Goal: Task Accomplishment & Management: Use online tool/utility

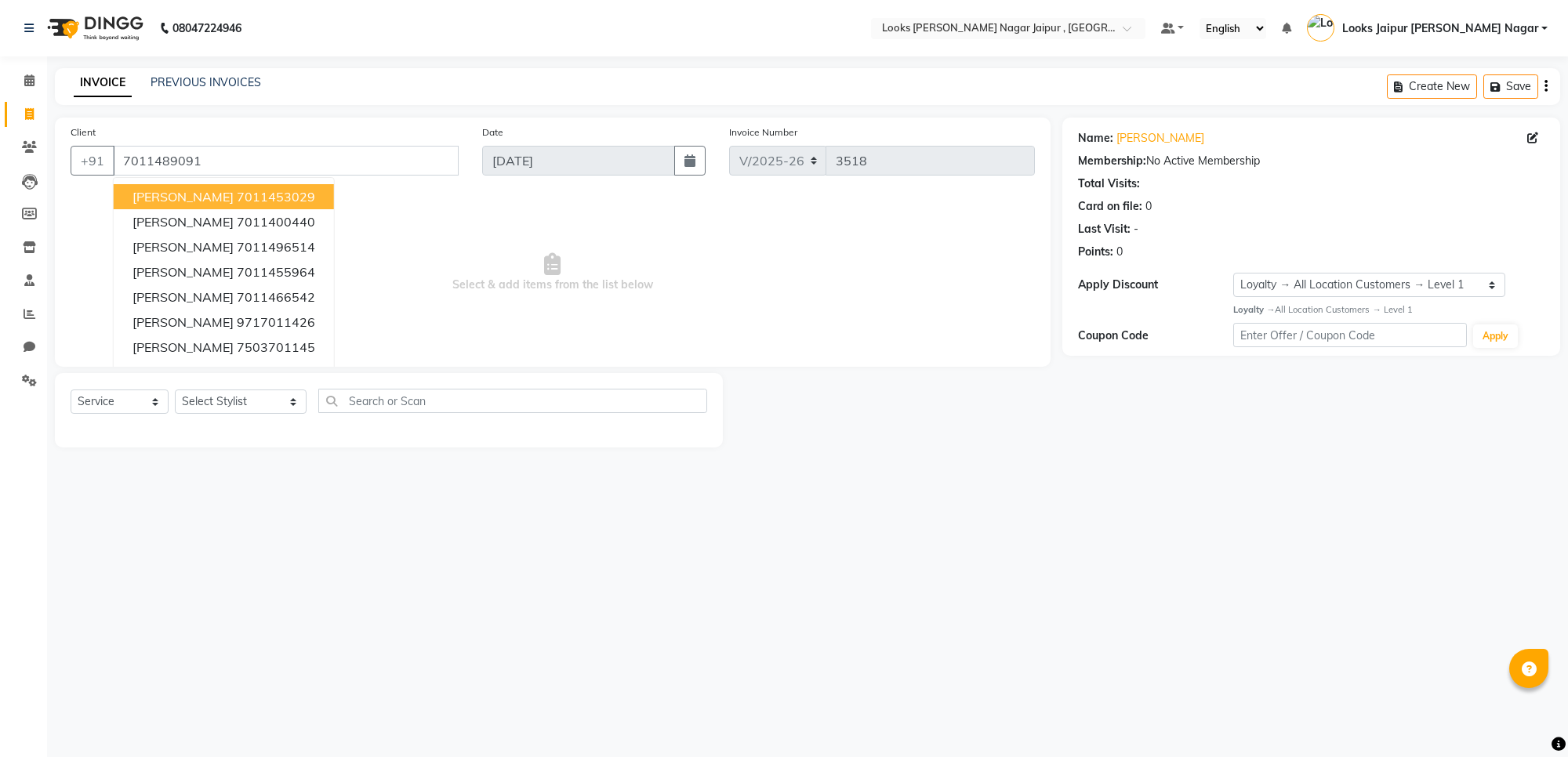
select select "4317"
select select "service"
select select "1: Object"
click at [240, 168] on input "7011489091" at bounding box center [285, 161] width 346 height 30
click at [28, 147] on icon at bounding box center [29, 147] width 15 height 12
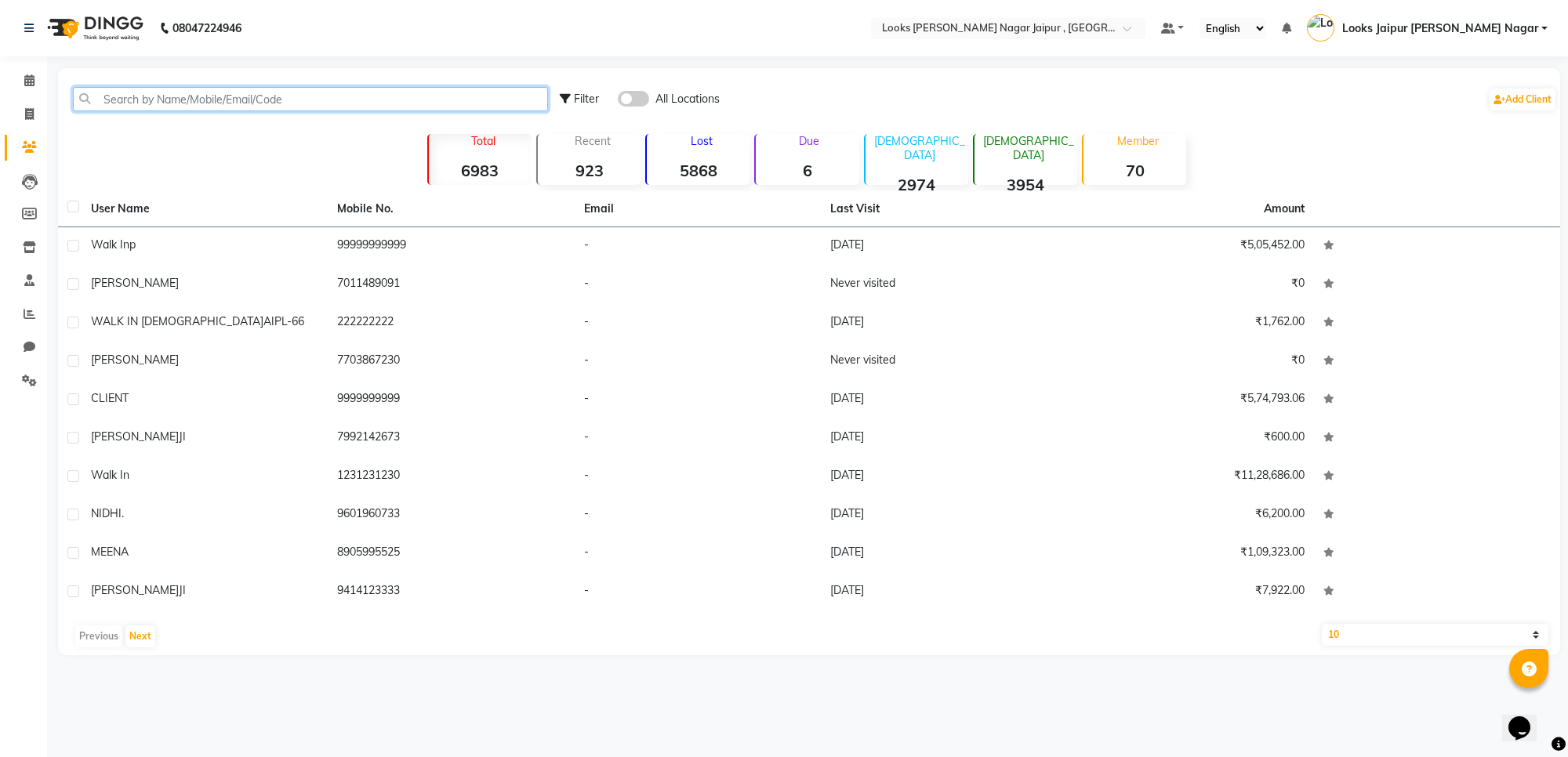
click at [247, 91] on input "text" at bounding box center [310, 99] width 475 height 24
paste input "9024721588"
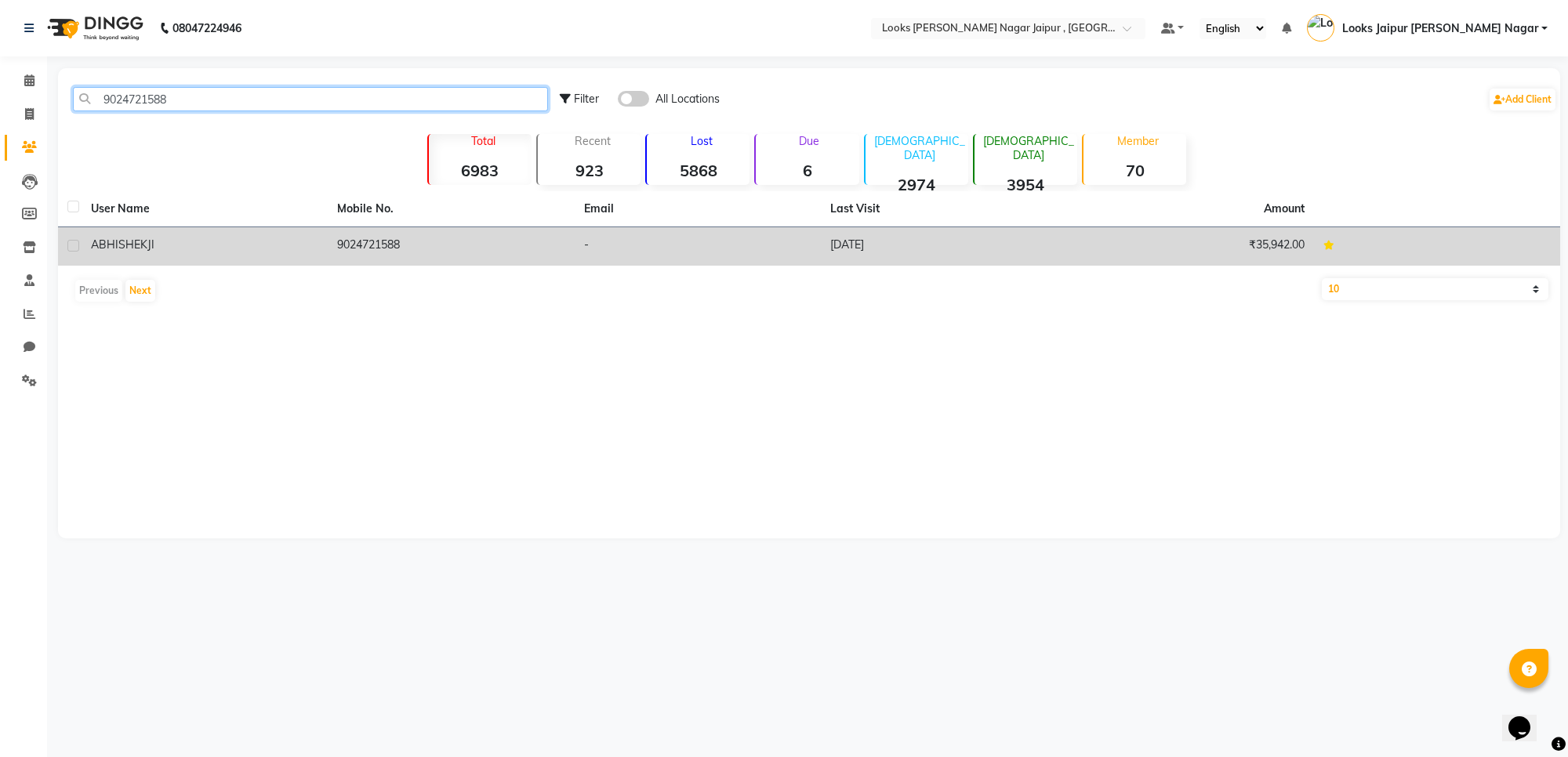
type input "9024721588"
click at [698, 252] on td "-" at bounding box center [698, 247] width 246 height 39
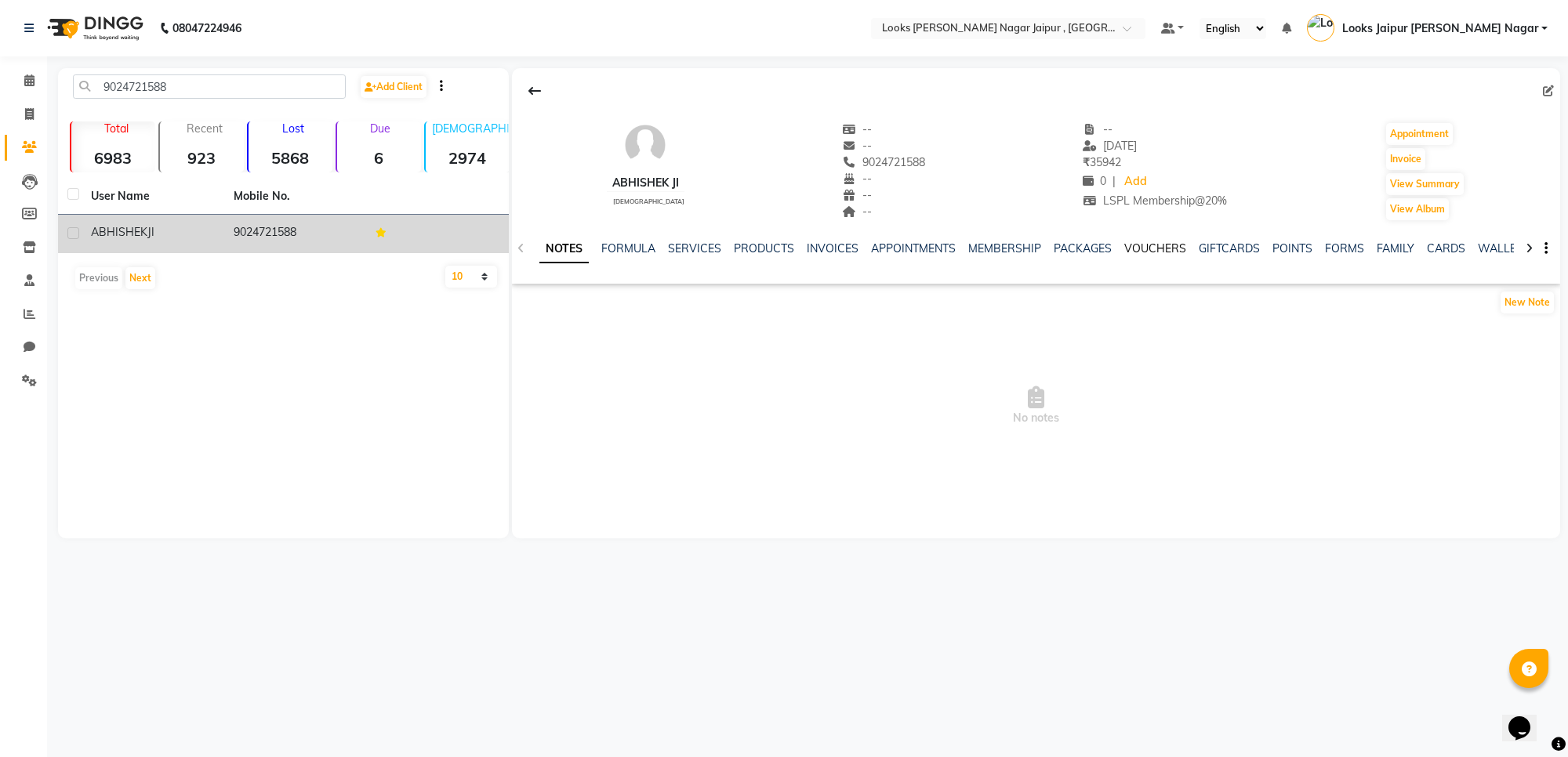
click at [1147, 247] on link "VOUCHERS" at bounding box center [1155, 248] width 62 height 14
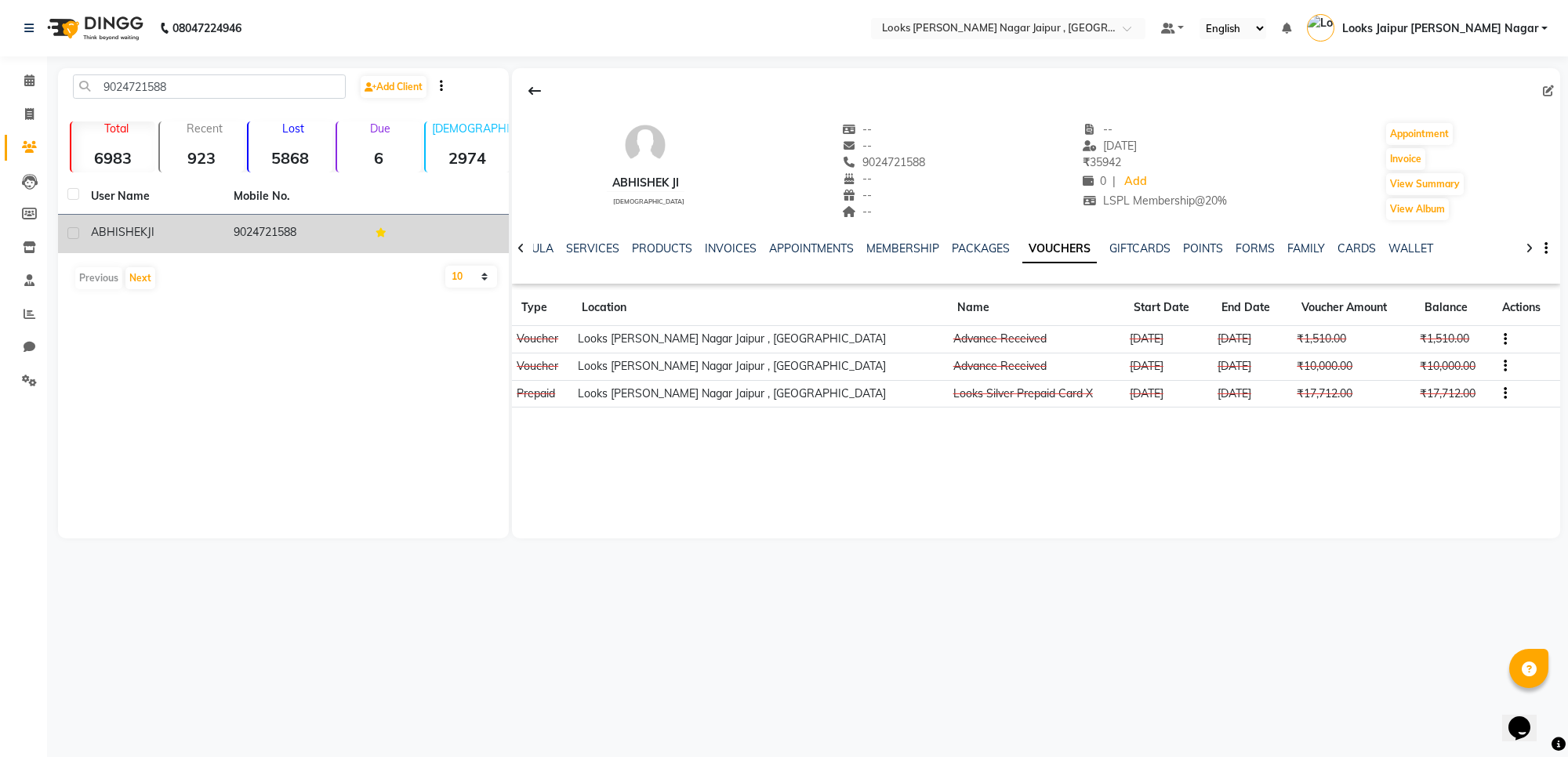
click at [1124, 342] on td "[DATE]" at bounding box center [1168, 339] width 88 height 27
click at [1130, 339] on td "[DATE]" at bounding box center [1168, 339] width 88 height 27
click at [1130, 338] on td "[DATE]" at bounding box center [1168, 339] width 88 height 27
click at [1130, 338] on td "[DATE]" at bounding box center [1168, 339] width 88 height 27
click at [1131, 339] on td "[DATE]" at bounding box center [1168, 339] width 88 height 27
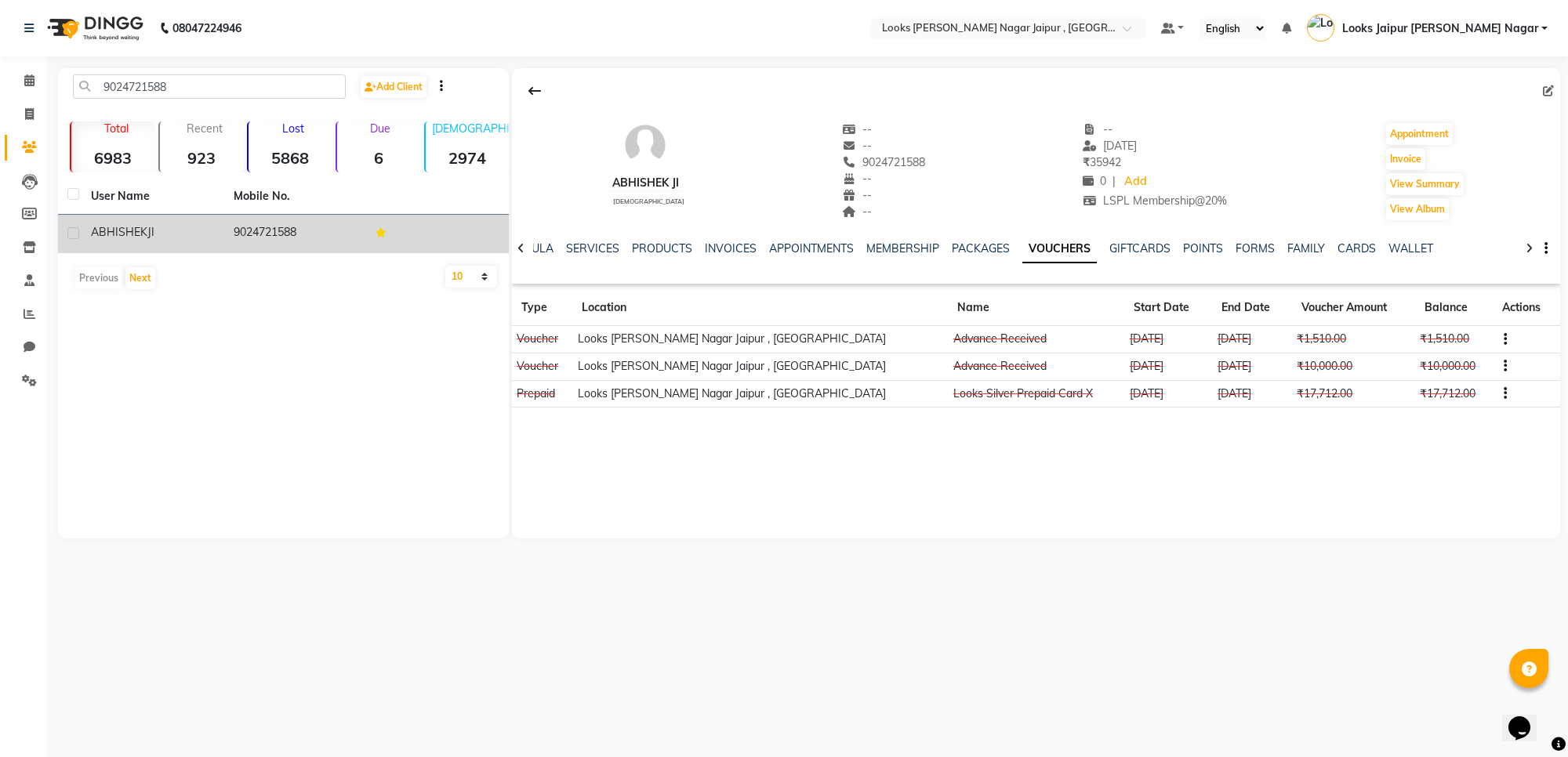
click at [1106, 475] on div "ABHISHEK JI [DEMOGRAPHIC_DATA] -- -- 9024721588 -- -- -- -- [DATE] ₹ 35942 0 | …" at bounding box center [1037, 302] width 1049 height 470
